Goal: Task Accomplishment & Management: Use online tool/utility

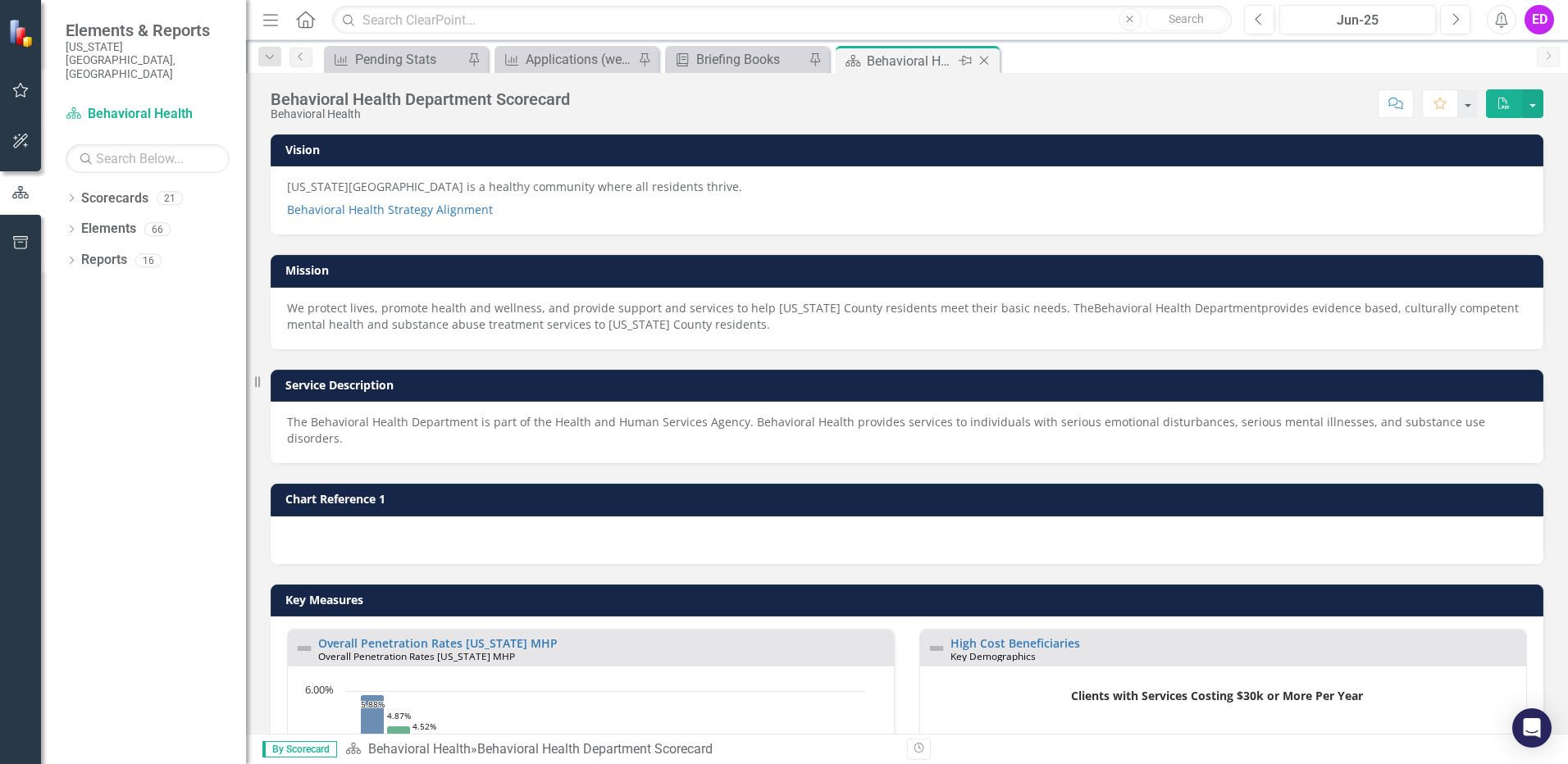
click at [986, 56] on icon "Close" at bounding box center [984, 61] width 16 height 13
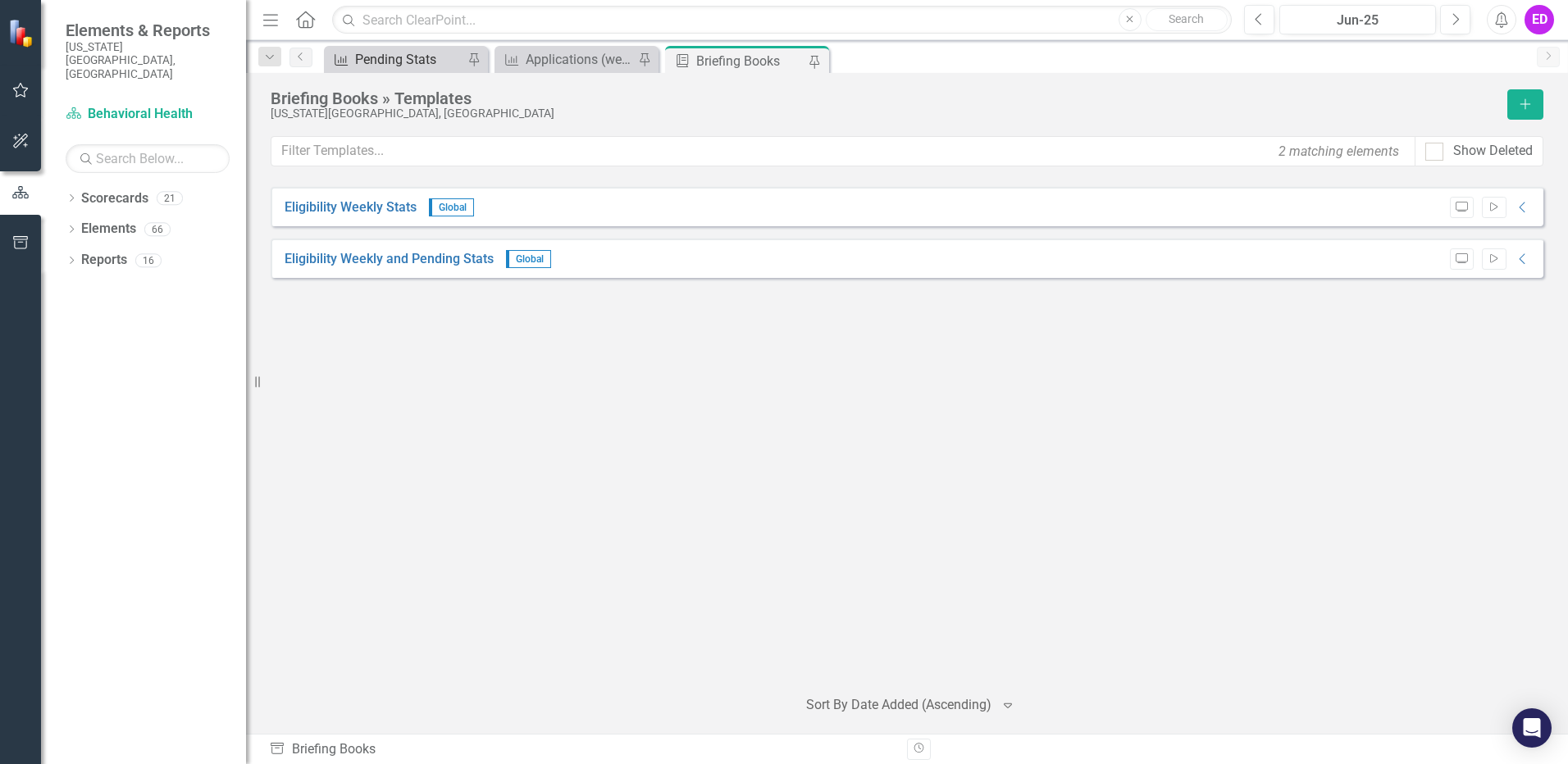
click at [446, 53] on div "Pending Stats" at bounding box center [409, 59] width 108 height 21
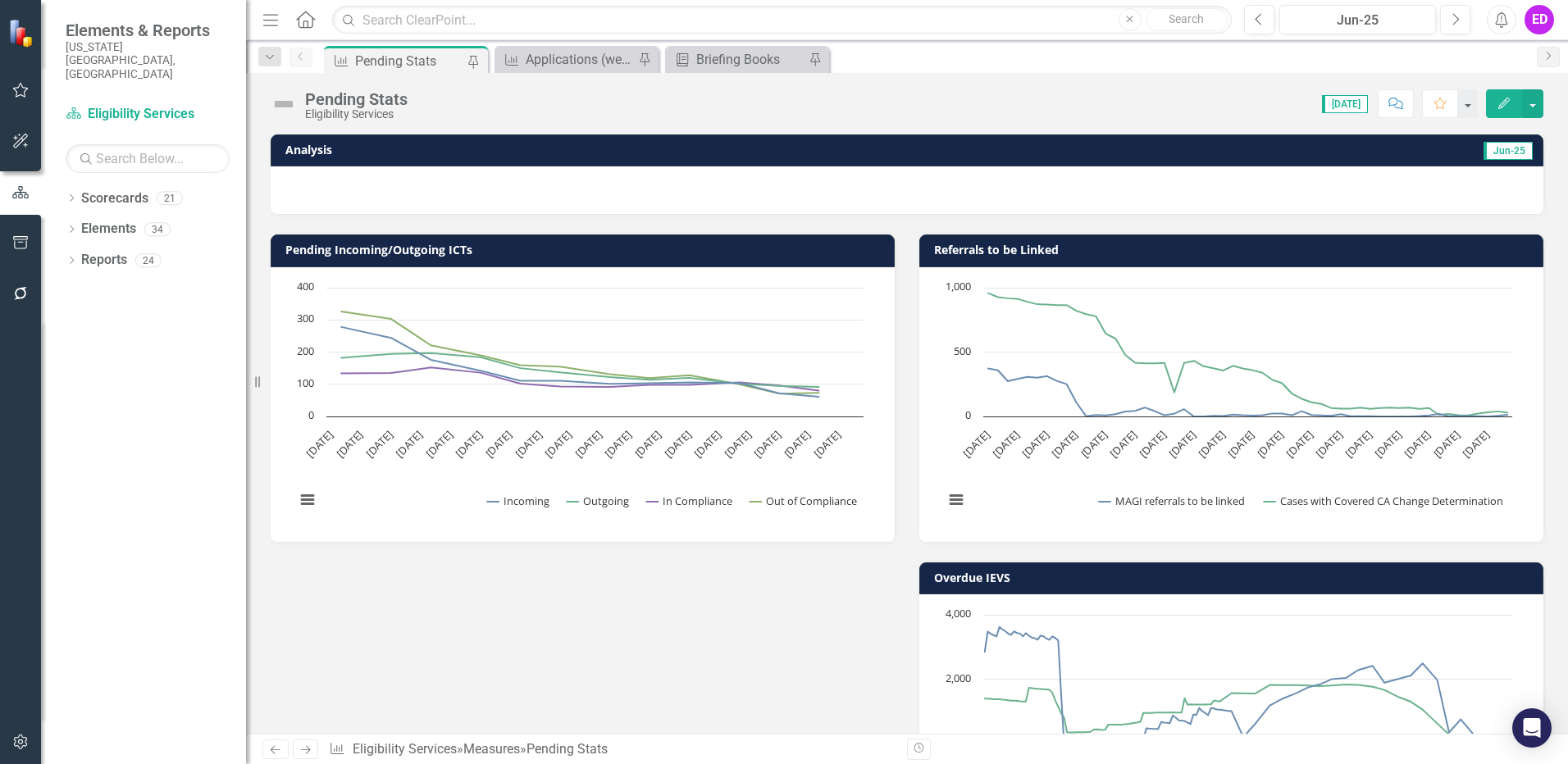
click at [1509, 105] on icon "Edit" at bounding box center [1504, 104] width 15 height 12
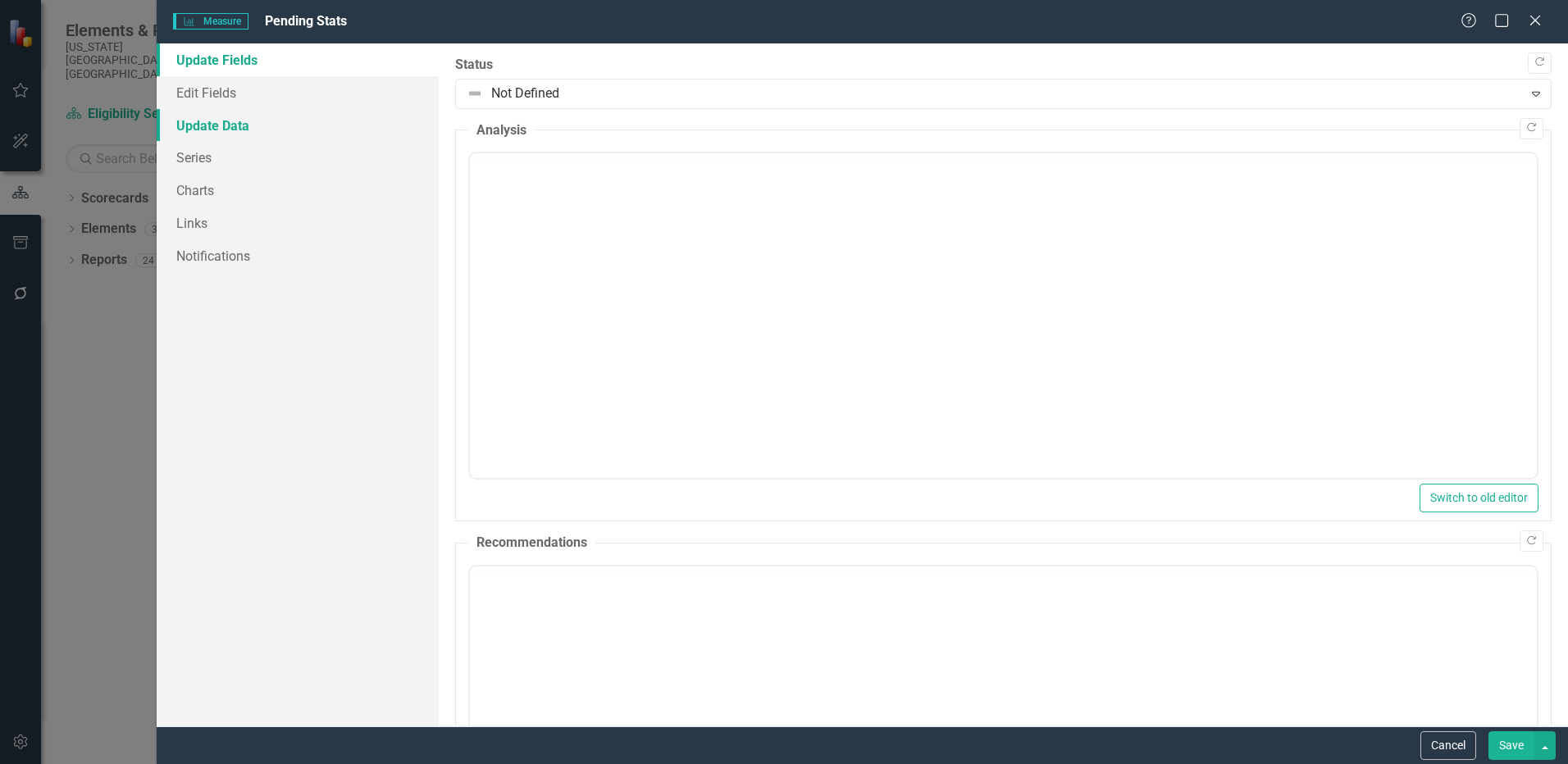
click at [219, 131] on link "Update Data" at bounding box center [297, 126] width 282 height 33
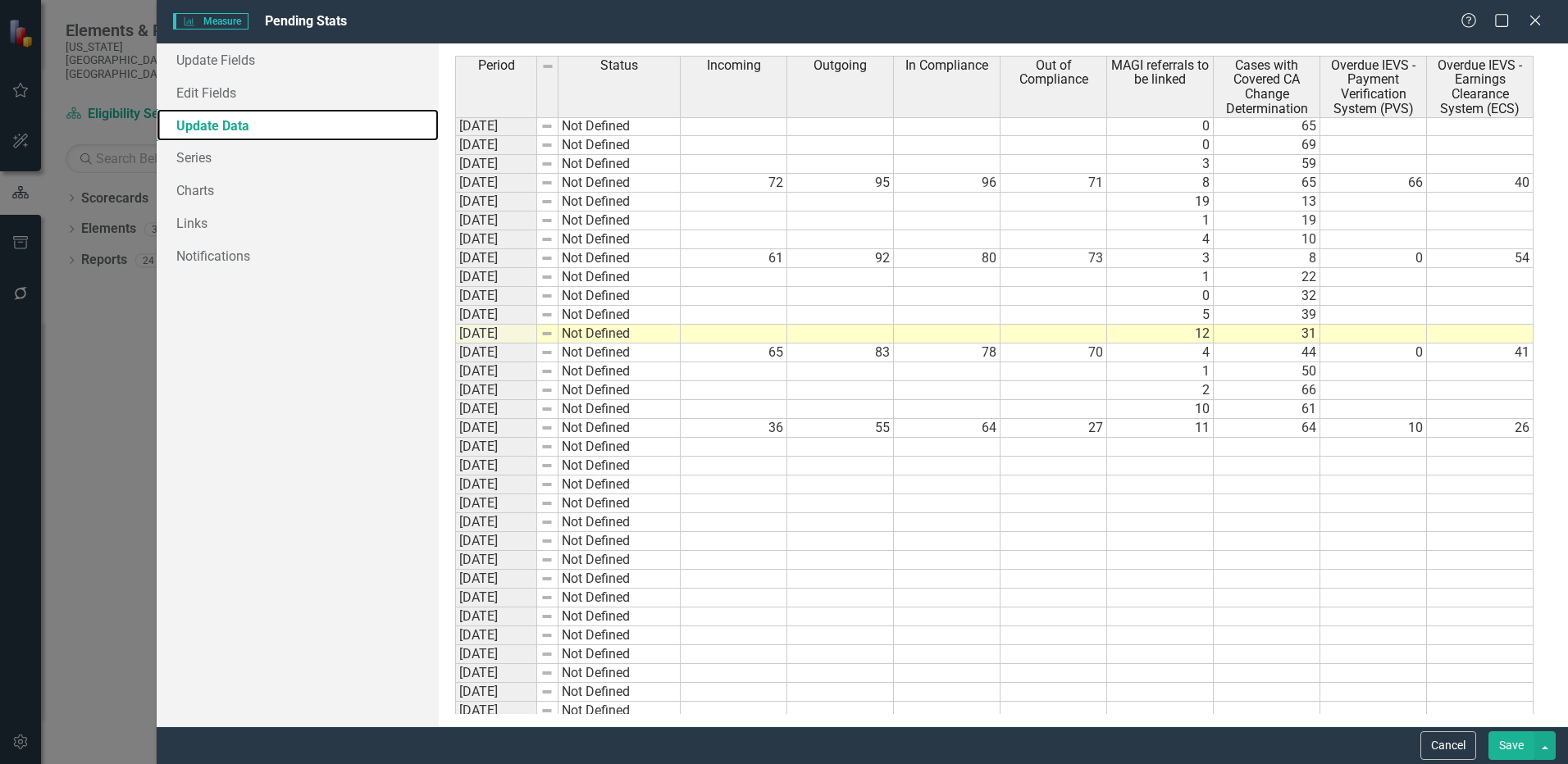
scroll to position [7650, 0]
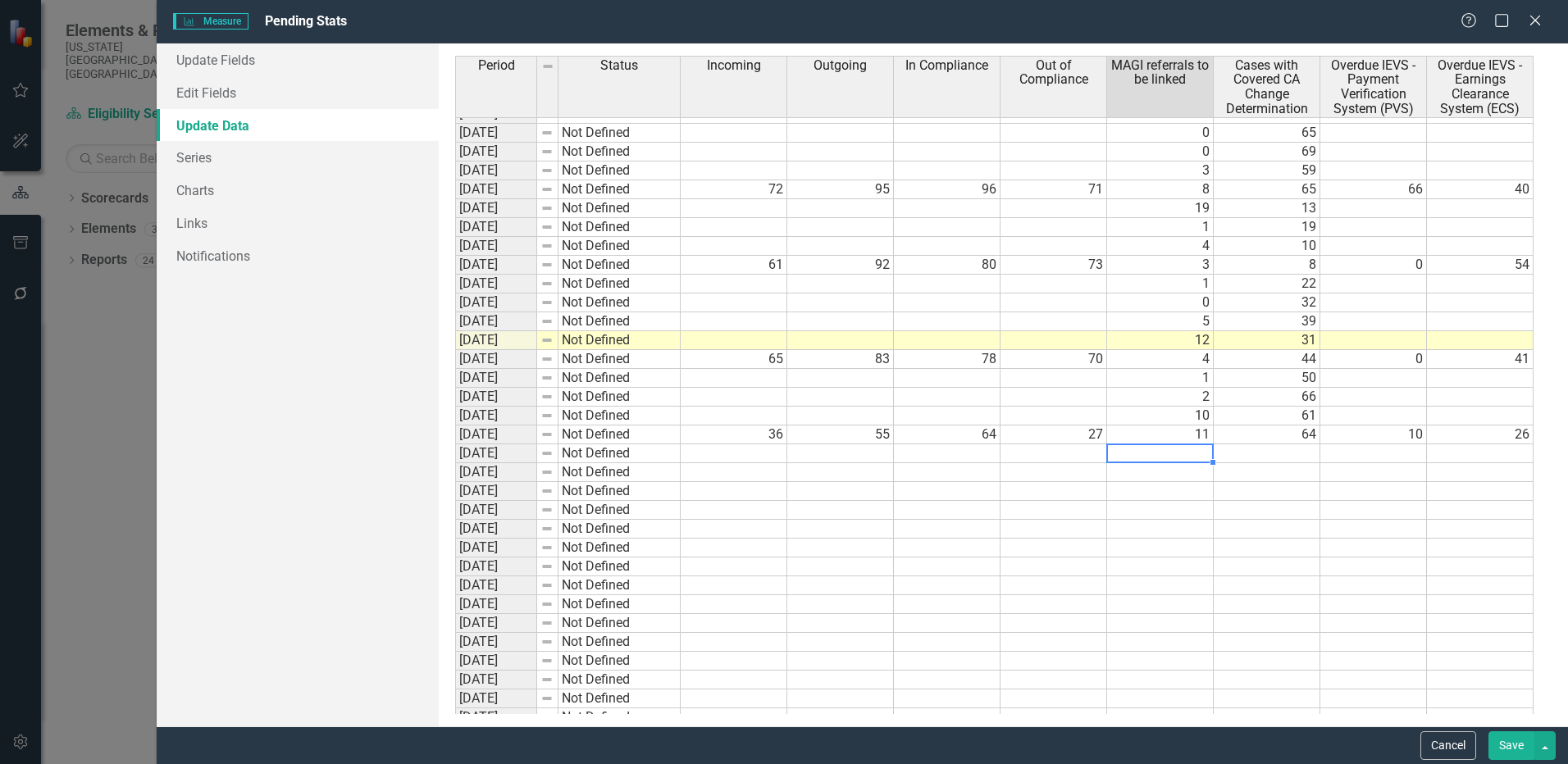
click at [1191, 456] on td at bounding box center [1160, 453] width 107 height 19
click at [1264, 449] on td at bounding box center [1267, 453] width 107 height 19
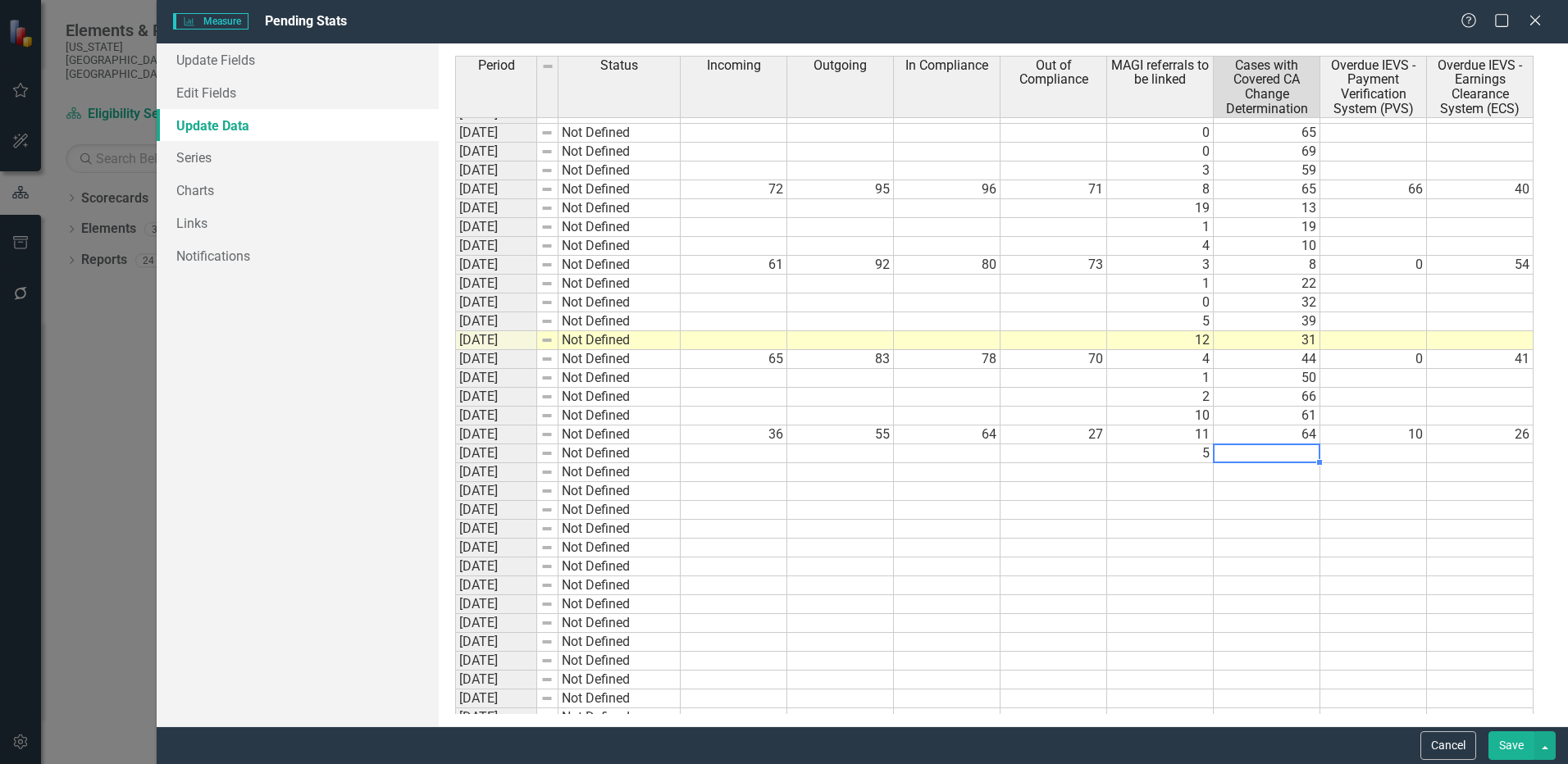
drag, startPoint x: 1281, startPoint y: 453, endPoint x: 1280, endPoint y: 468, distance: 15.0
click at [1283, 453] on td at bounding box center [1267, 453] width 107 height 19
type textarea "40"
click at [1372, 445] on td at bounding box center [1374, 453] width 107 height 19
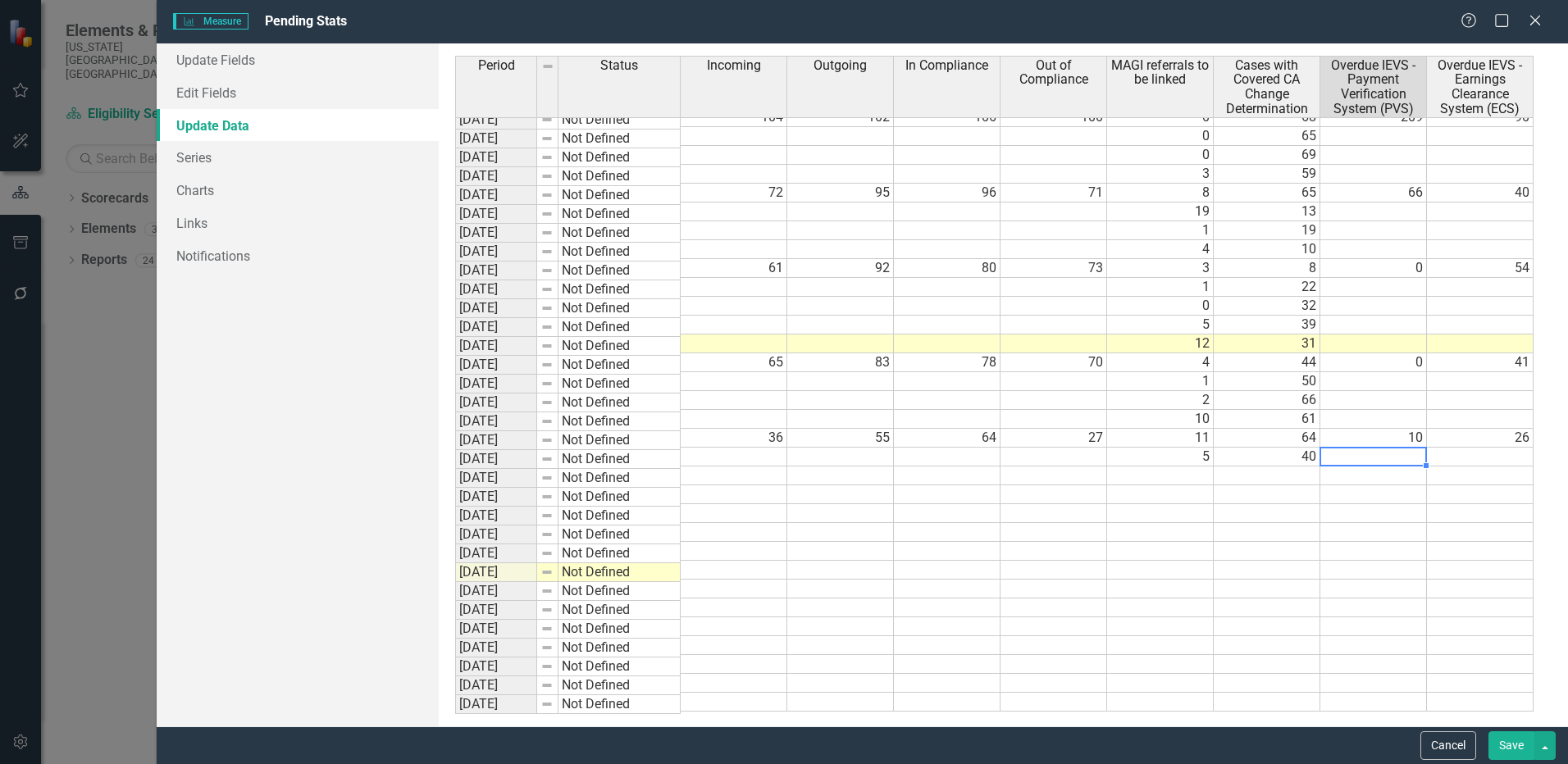
scroll to position [0, 0]
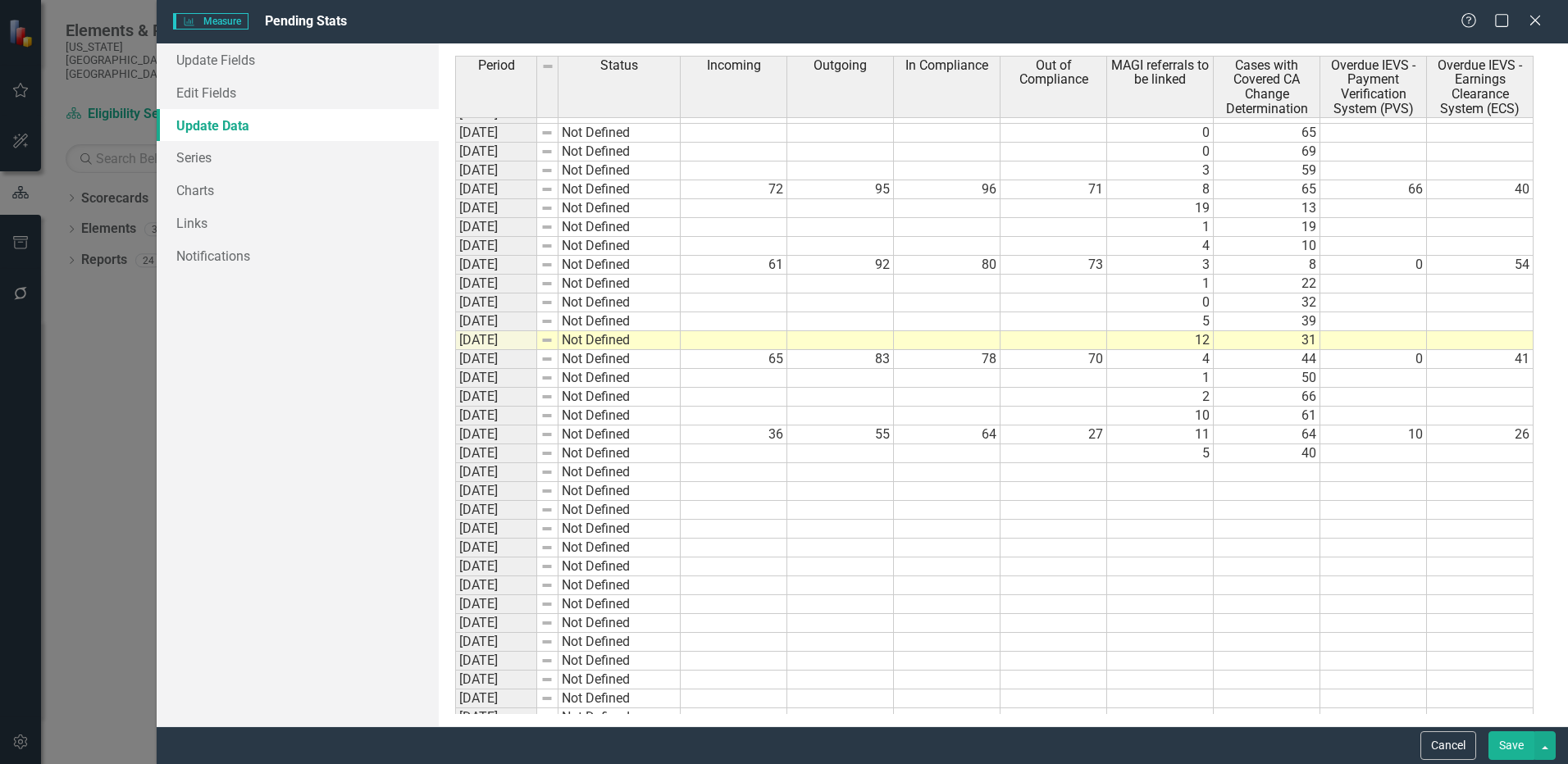
click at [1512, 743] on button "Save" at bounding box center [1511, 745] width 46 height 29
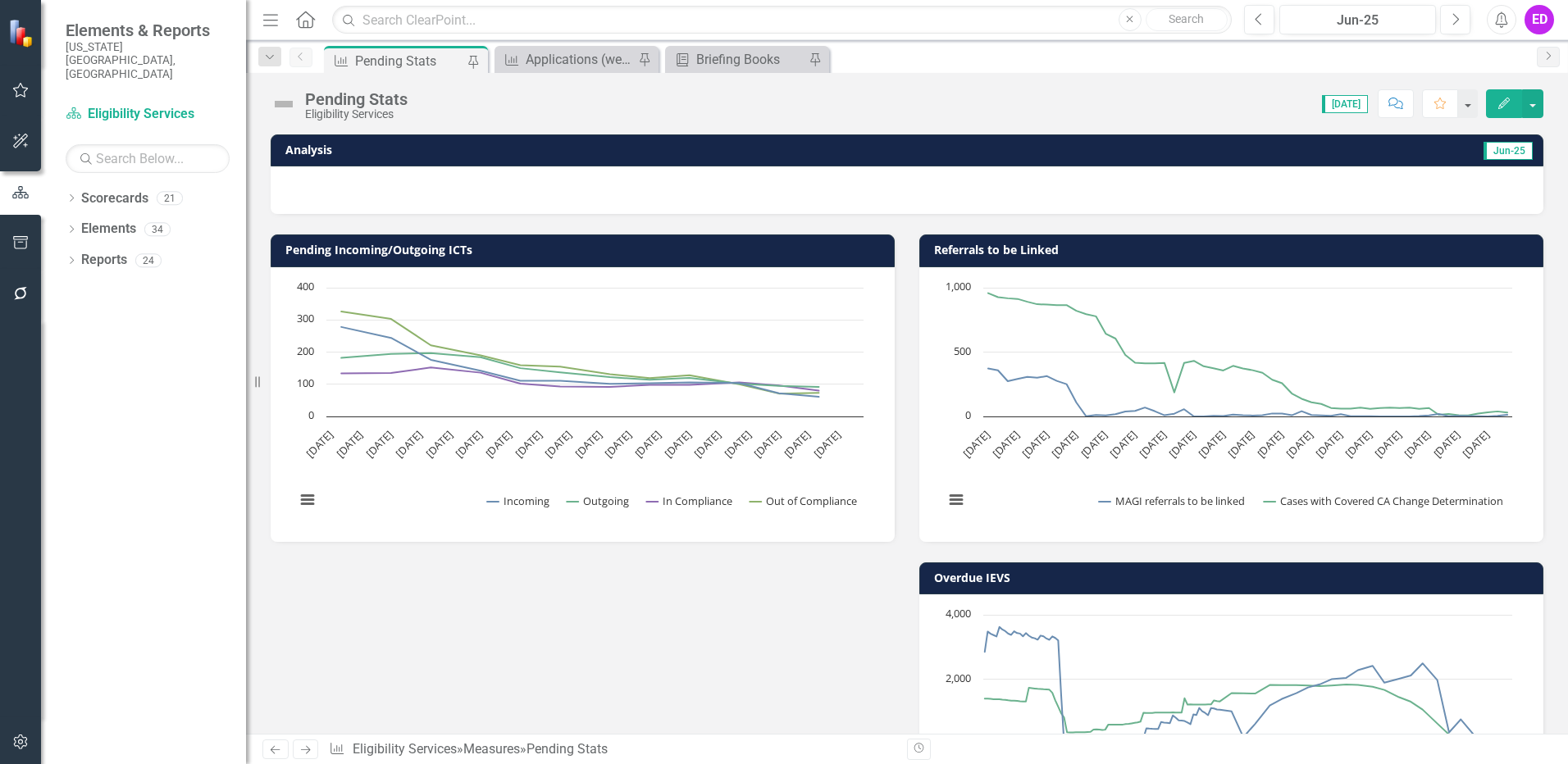
click at [579, 45] on div "Dropdown Search Measure Pending Stats Pin Measure Applications (weekly) Pin Bri…" at bounding box center [906, 57] width 1322 height 33
click at [583, 53] on div "Applications (weekly)" at bounding box center [580, 59] width 108 height 21
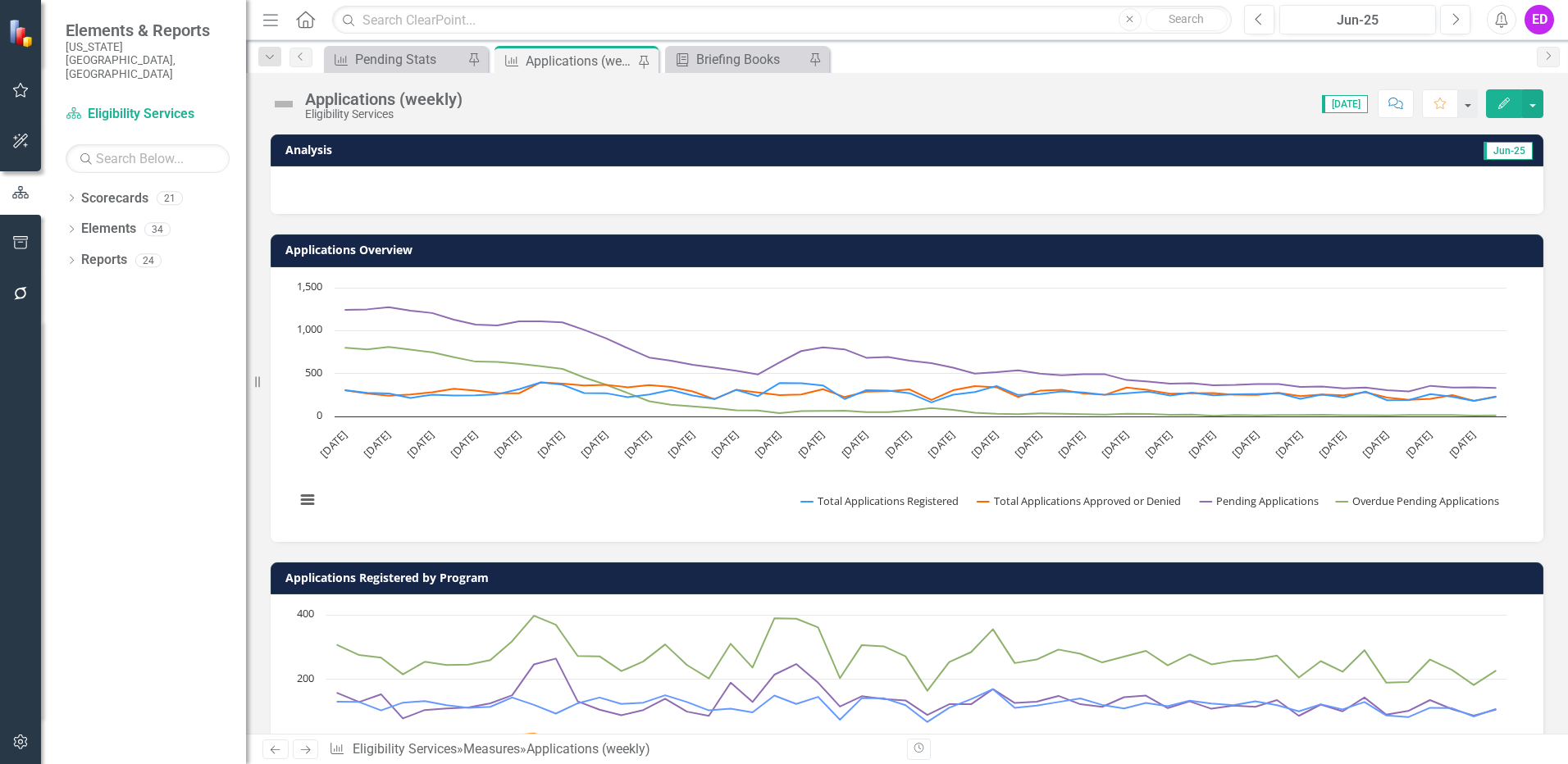
click at [1515, 105] on button "Edit" at bounding box center [1504, 104] width 36 height 29
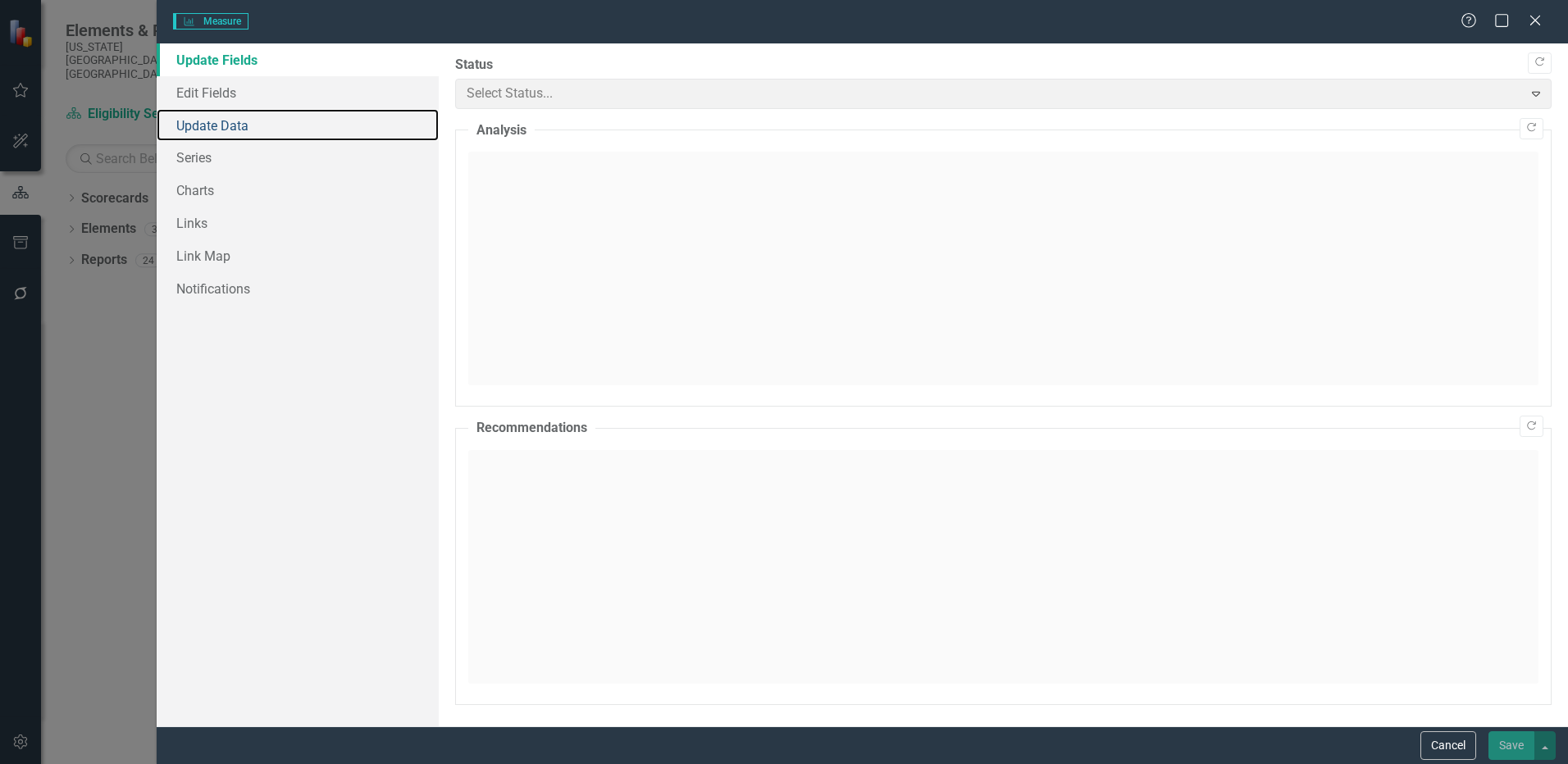
drag, startPoint x: 229, startPoint y: 127, endPoint x: 1566, endPoint y: 616, distance: 1423.6
click at [229, 127] on link "Update Data" at bounding box center [297, 126] width 282 height 33
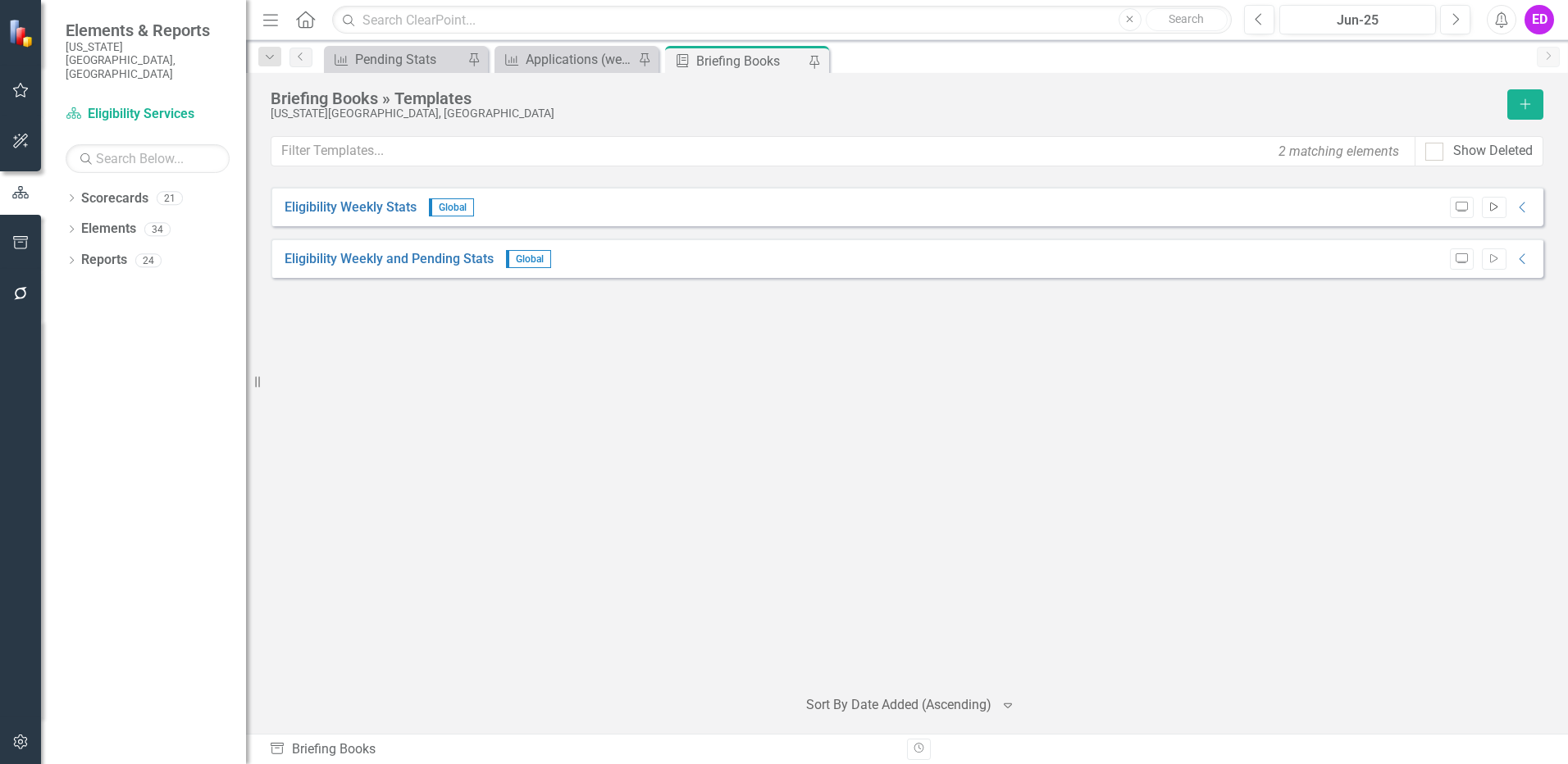
click at [1495, 207] on icon "Start" at bounding box center [1493, 207] width 12 height 10
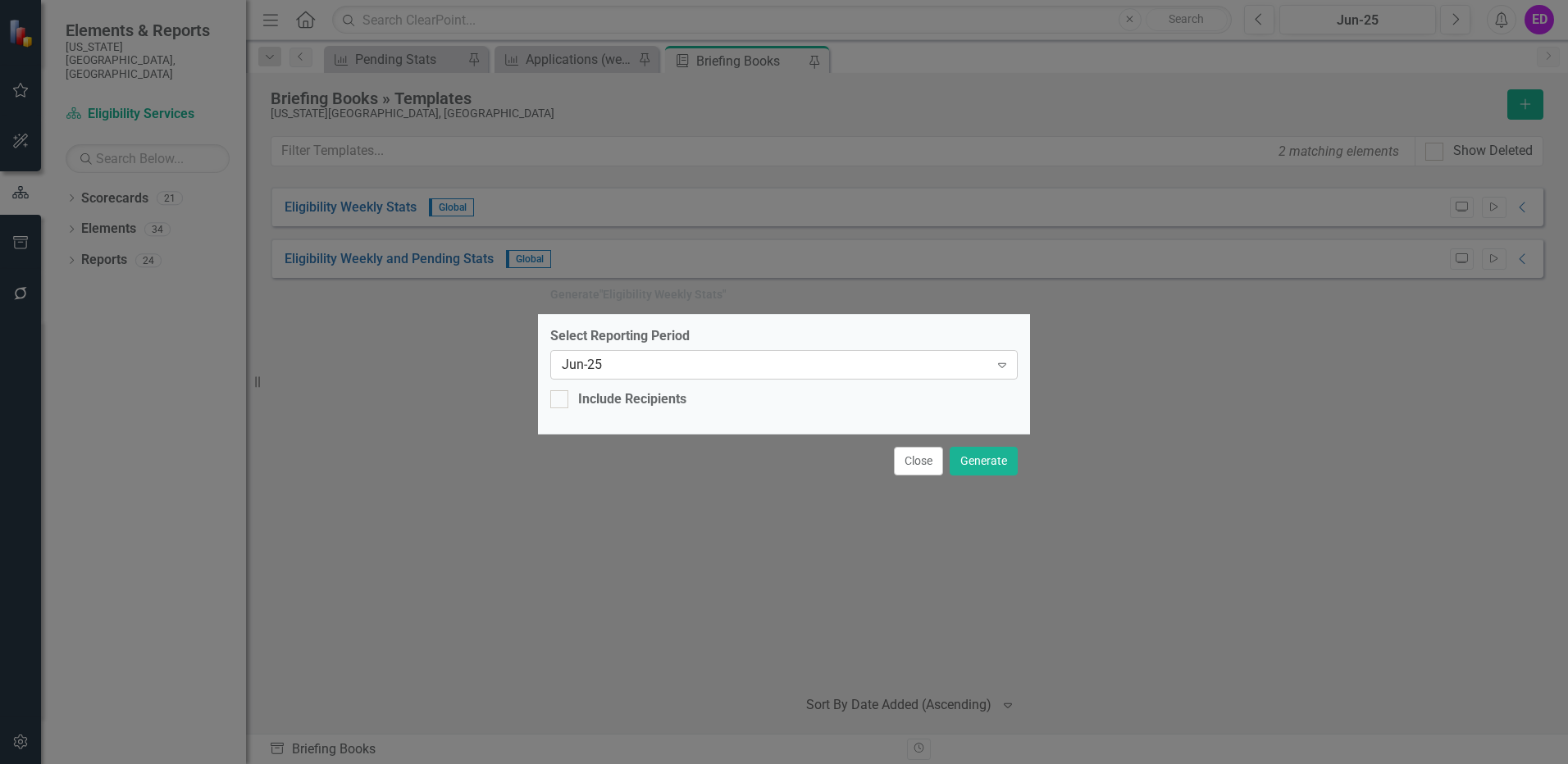
click at [971, 367] on div "Jun-25" at bounding box center [776, 364] width 427 height 19
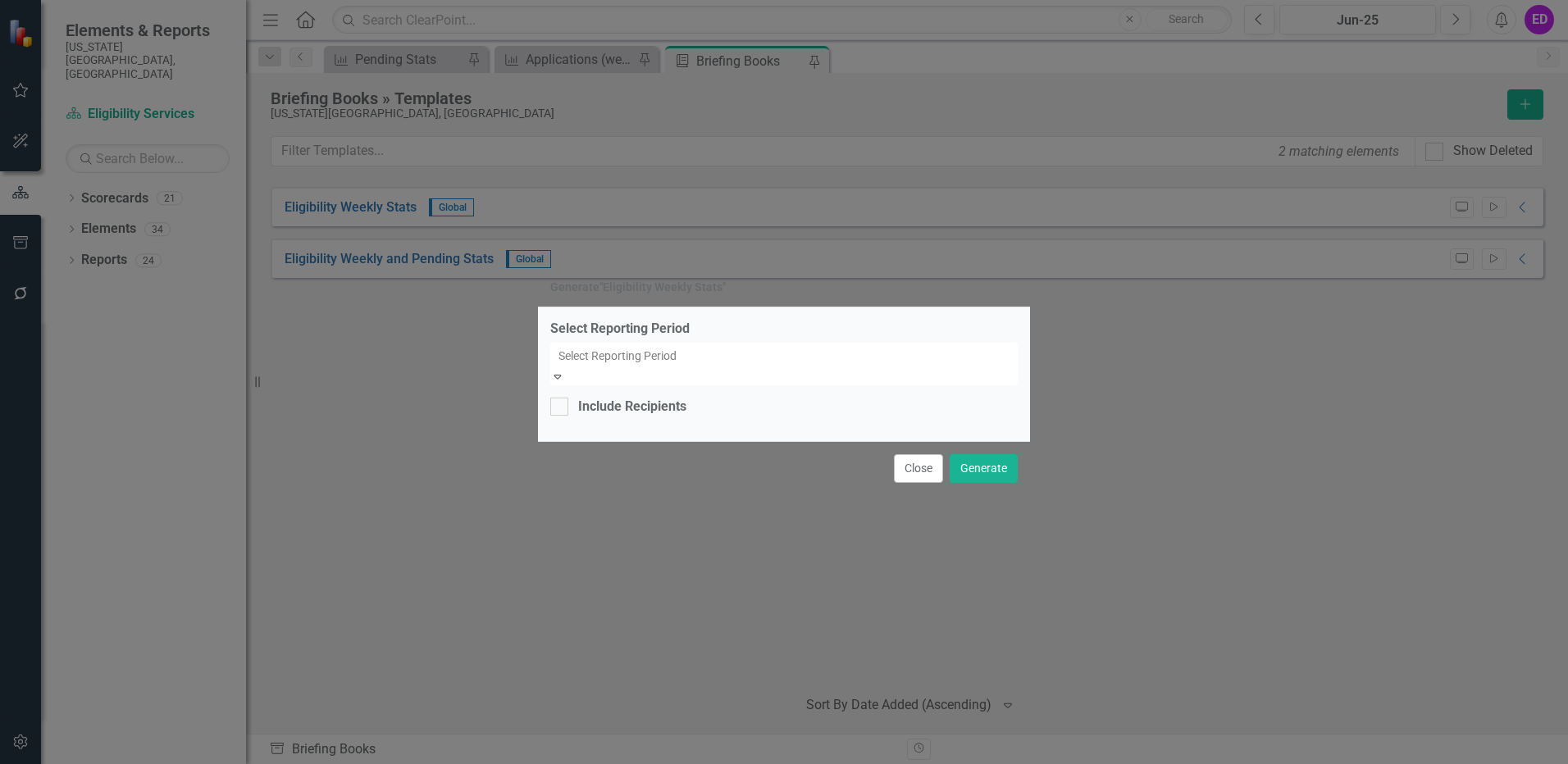
scroll to position [15267, 0]
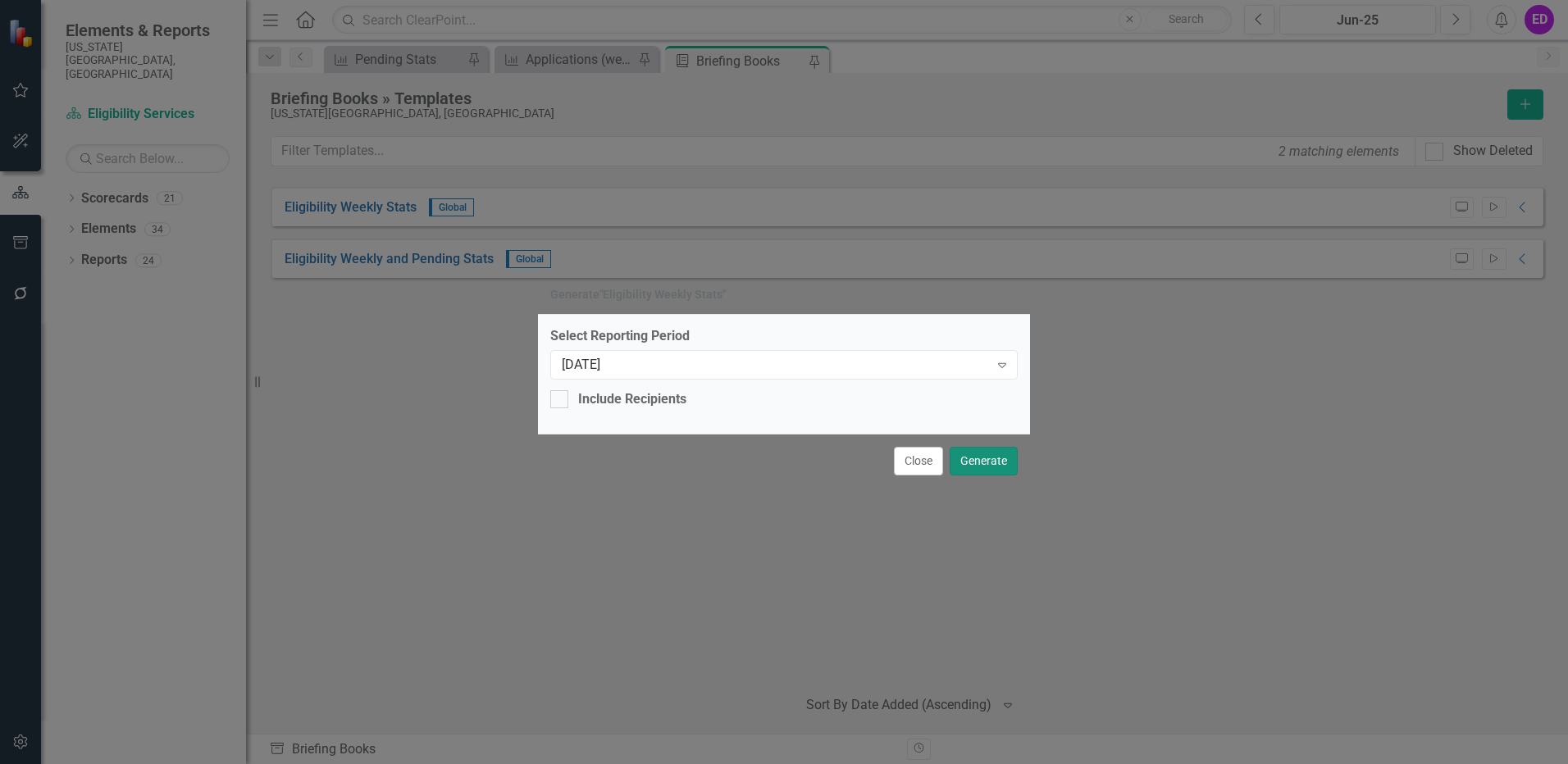
click at [980, 456] on button "Generate" at bounding box center [983, 461] width 68 height 29
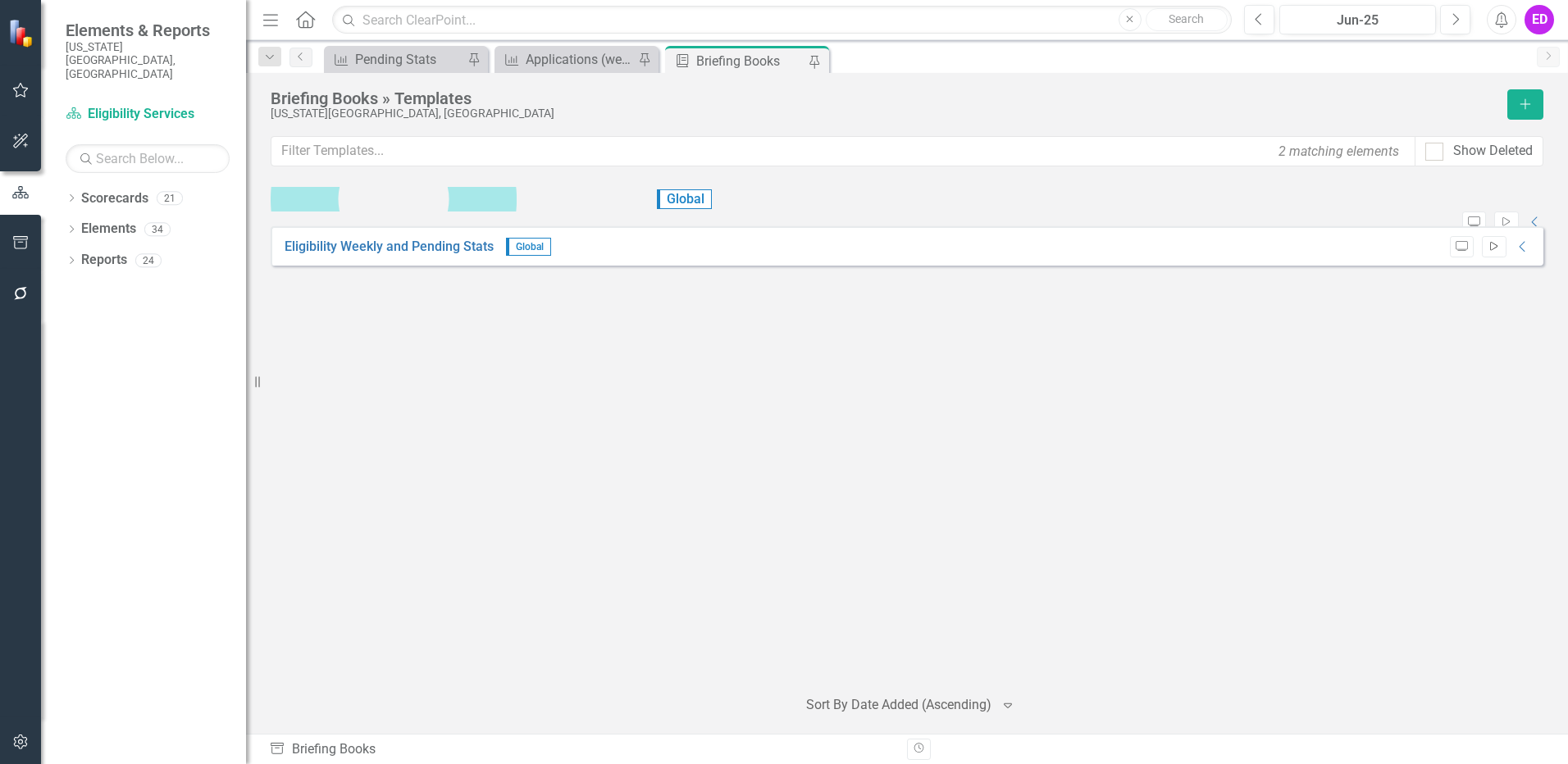
click at [1496, 251] on button "Start" at bounding box center [1493, 246] width 24 height 21
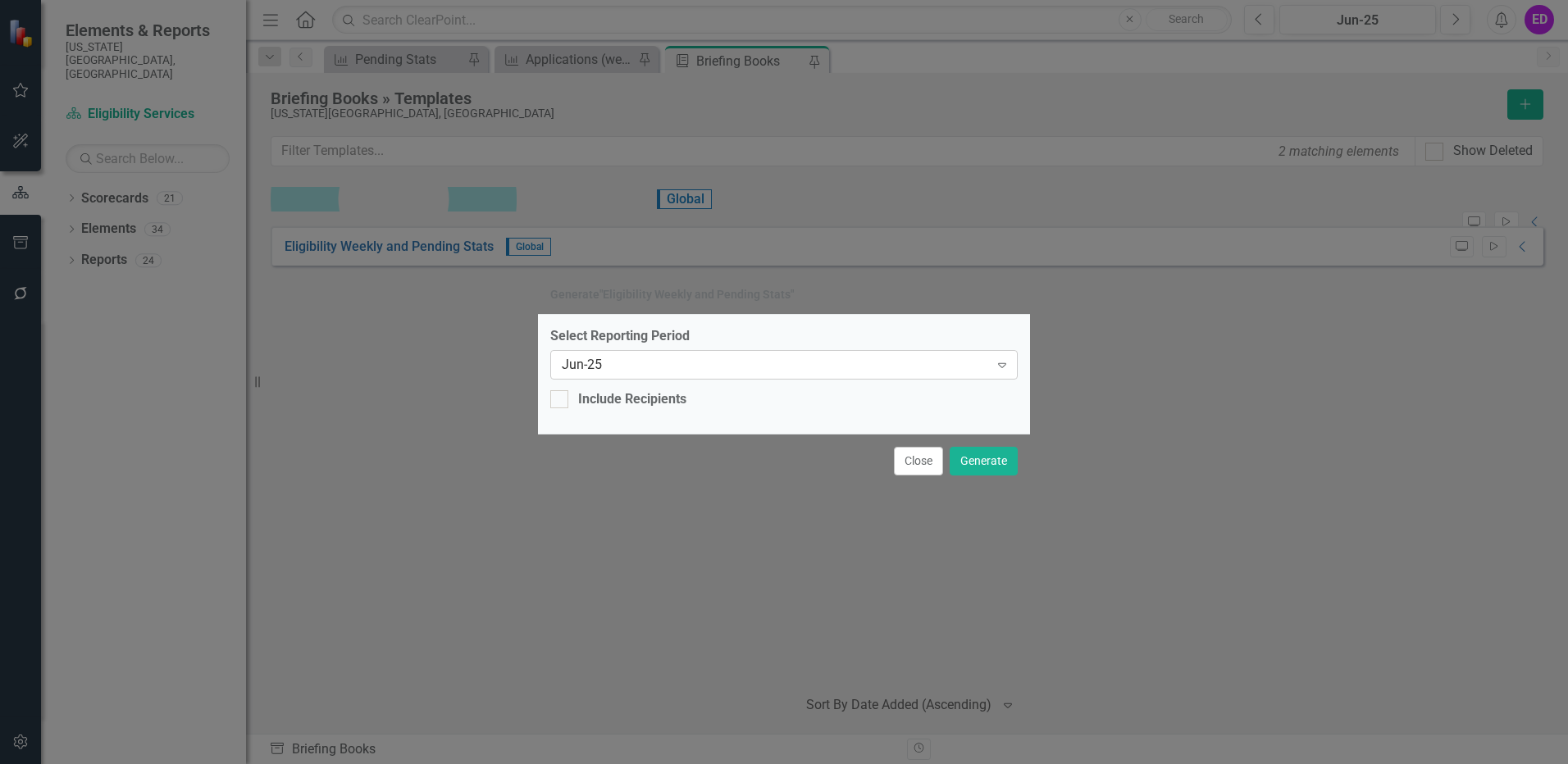
click at [814, 374] on div "Jun-25" at bounding box center [776, 364] width 427 height 19
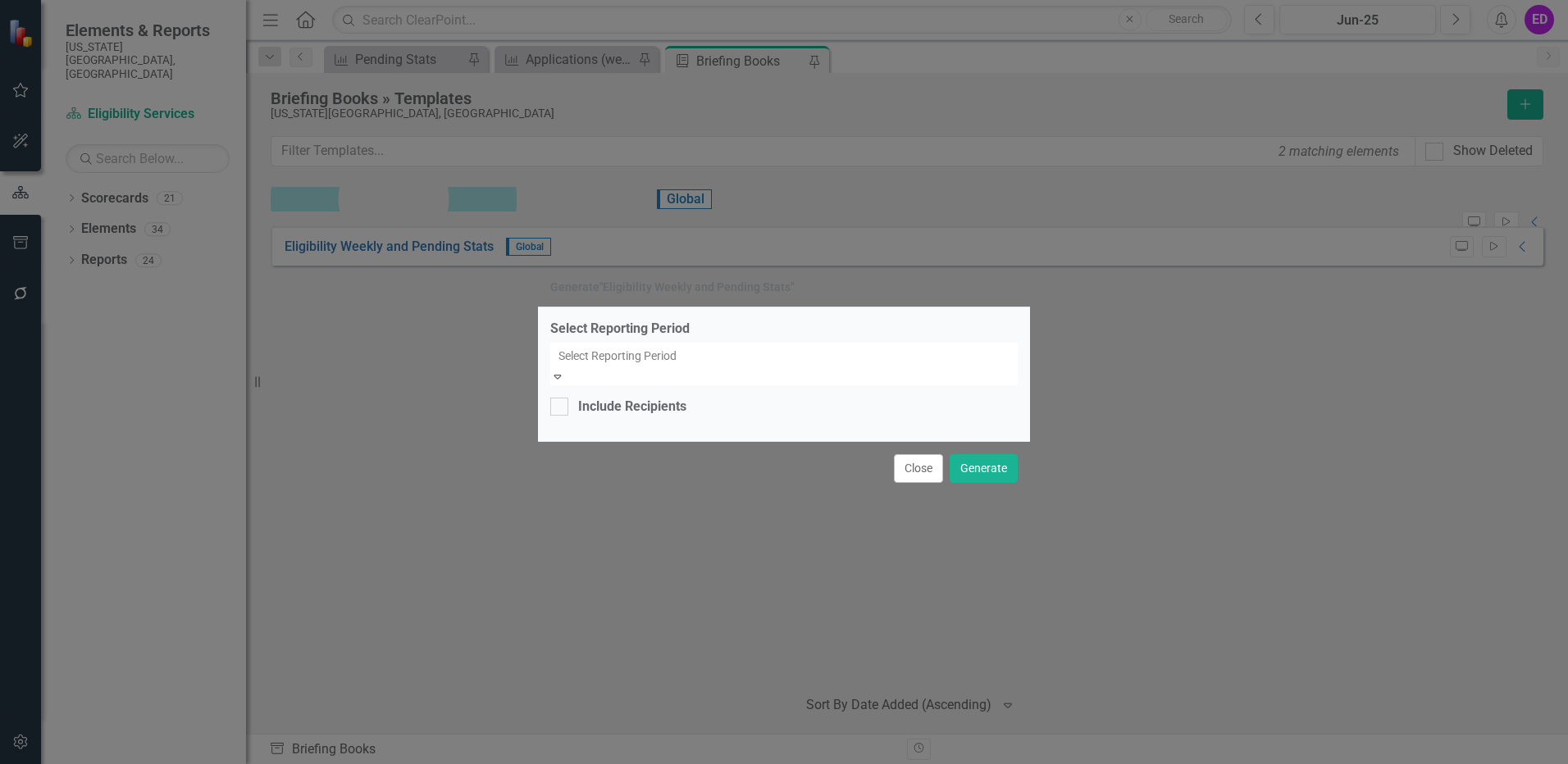
scroll to position [15185, 0]
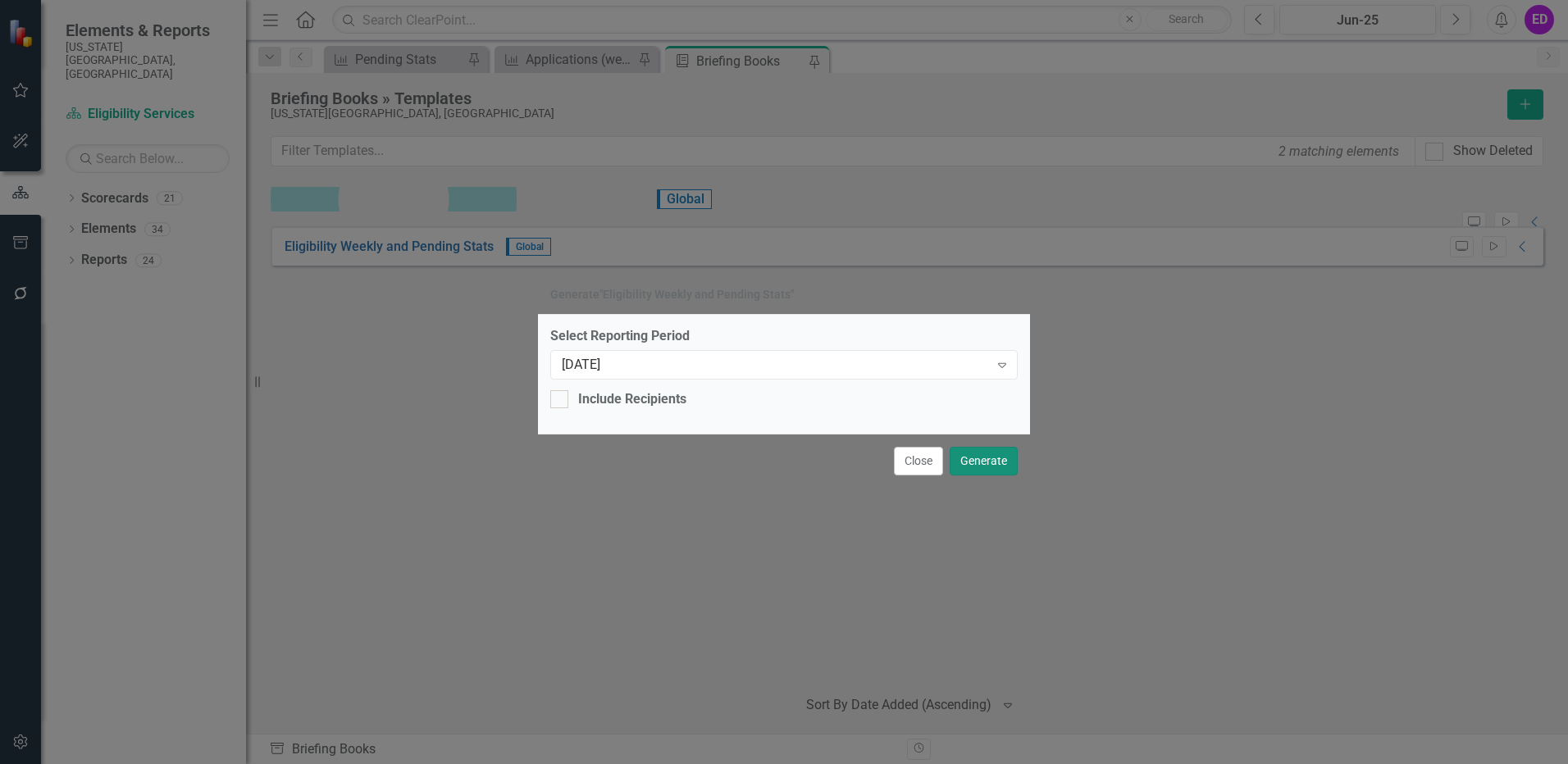
click at [992, 458] on button "Generate" at bounding box center [983, 461] width 68 height 29
